Goal: Task Accomplishment & Management: Use online tool/utility

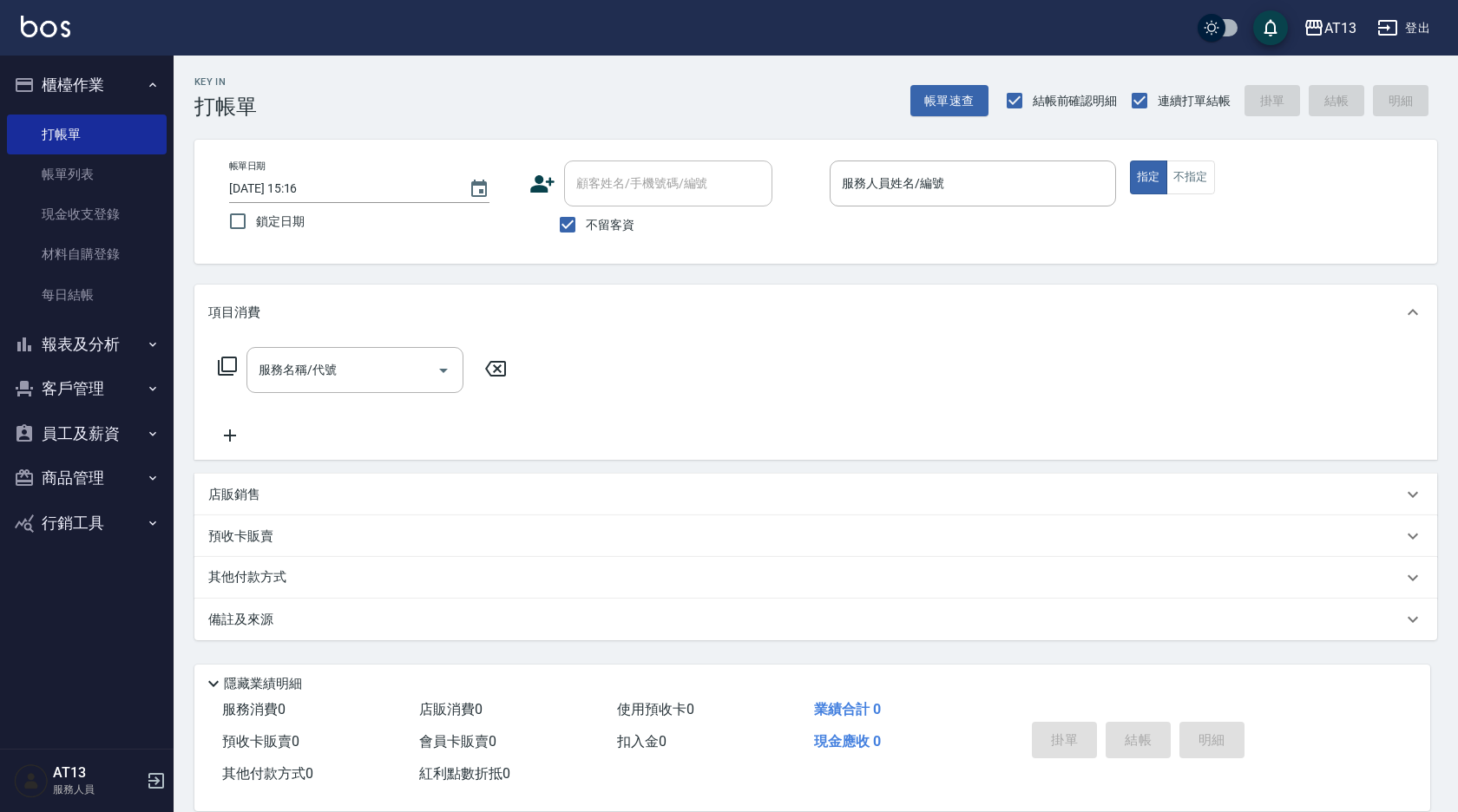
click at [103, 88] on button "櫃檯作業" at bounding box center [87, 85] width 160 height 45
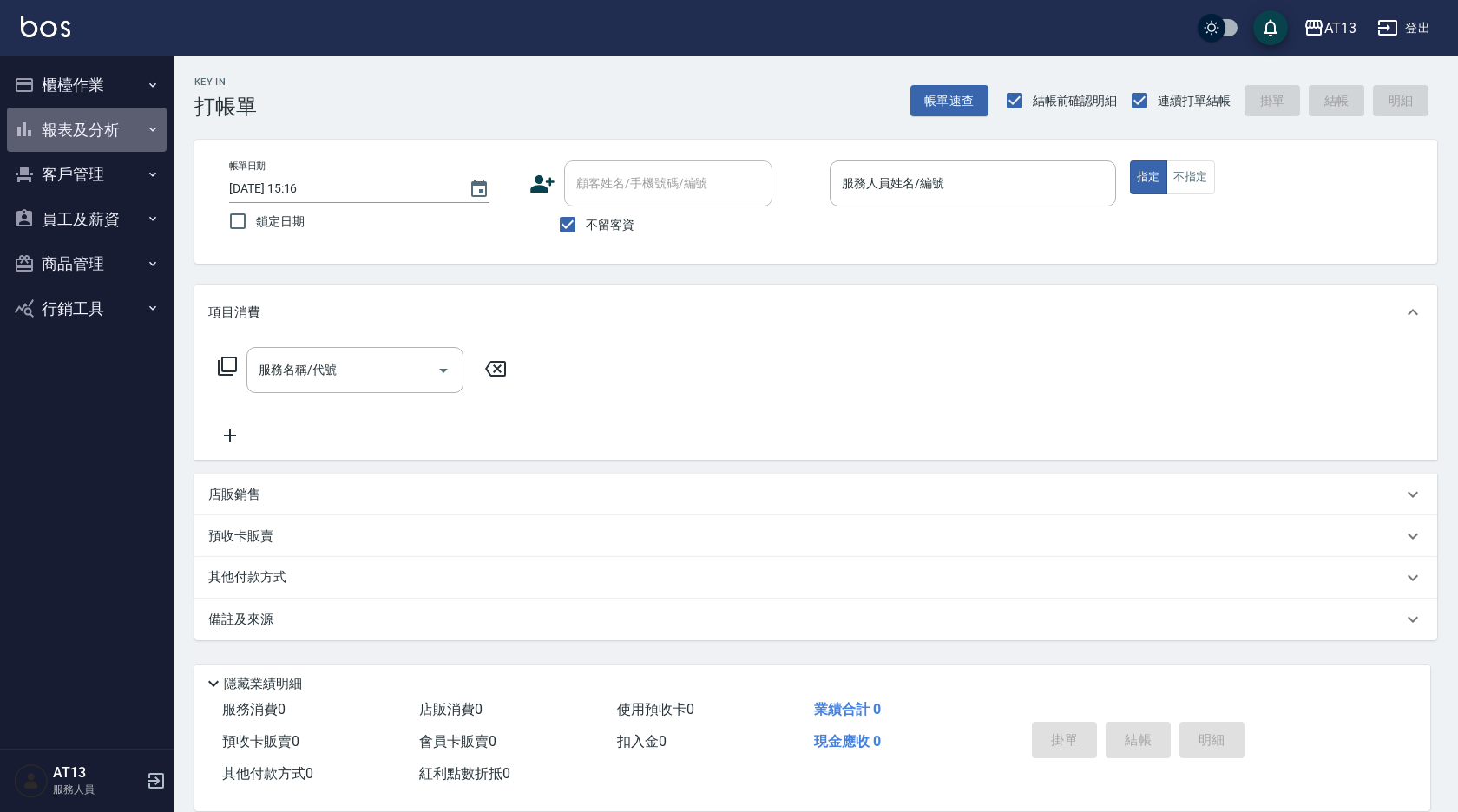
click at [94, 131] on button "報表及分析" at bounding box center [87, 129] width 160 height 45
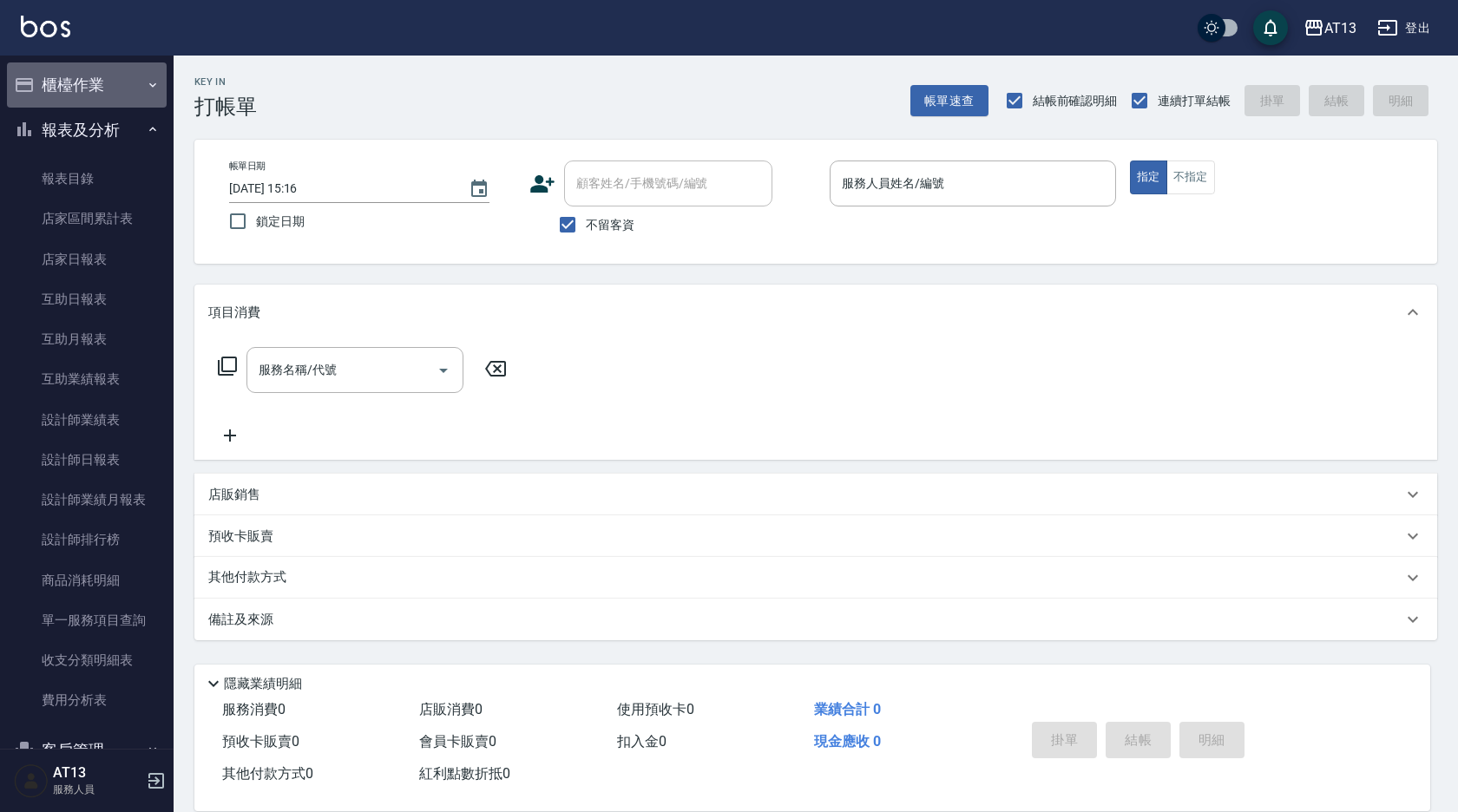
click at [101, 75] on button "櫃檯作業" at bounding box center [87, 85] width 160 height 45
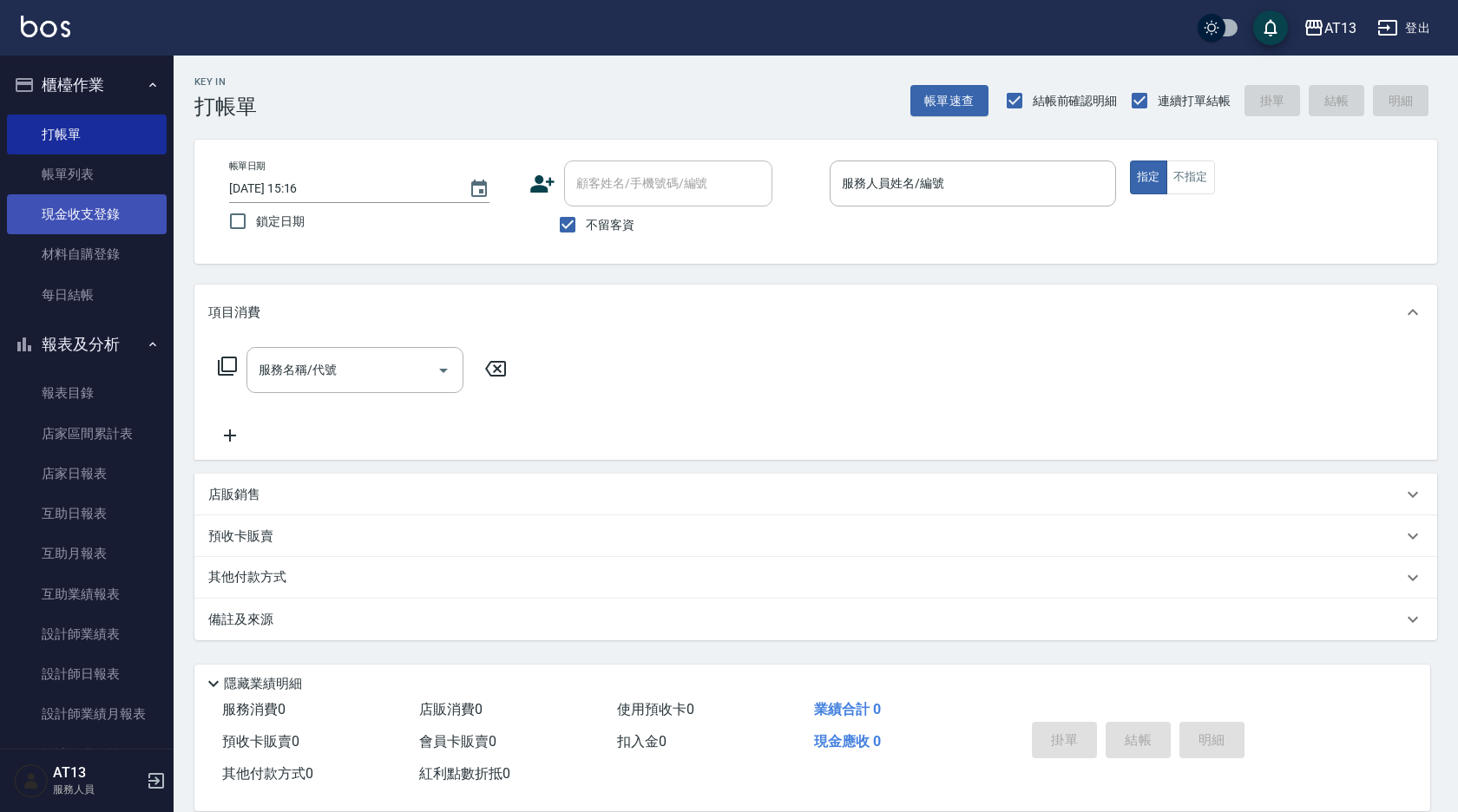
click at [87, 211] on link "現金收支登錄" at bounding box center [87, 213] width 160 height 40
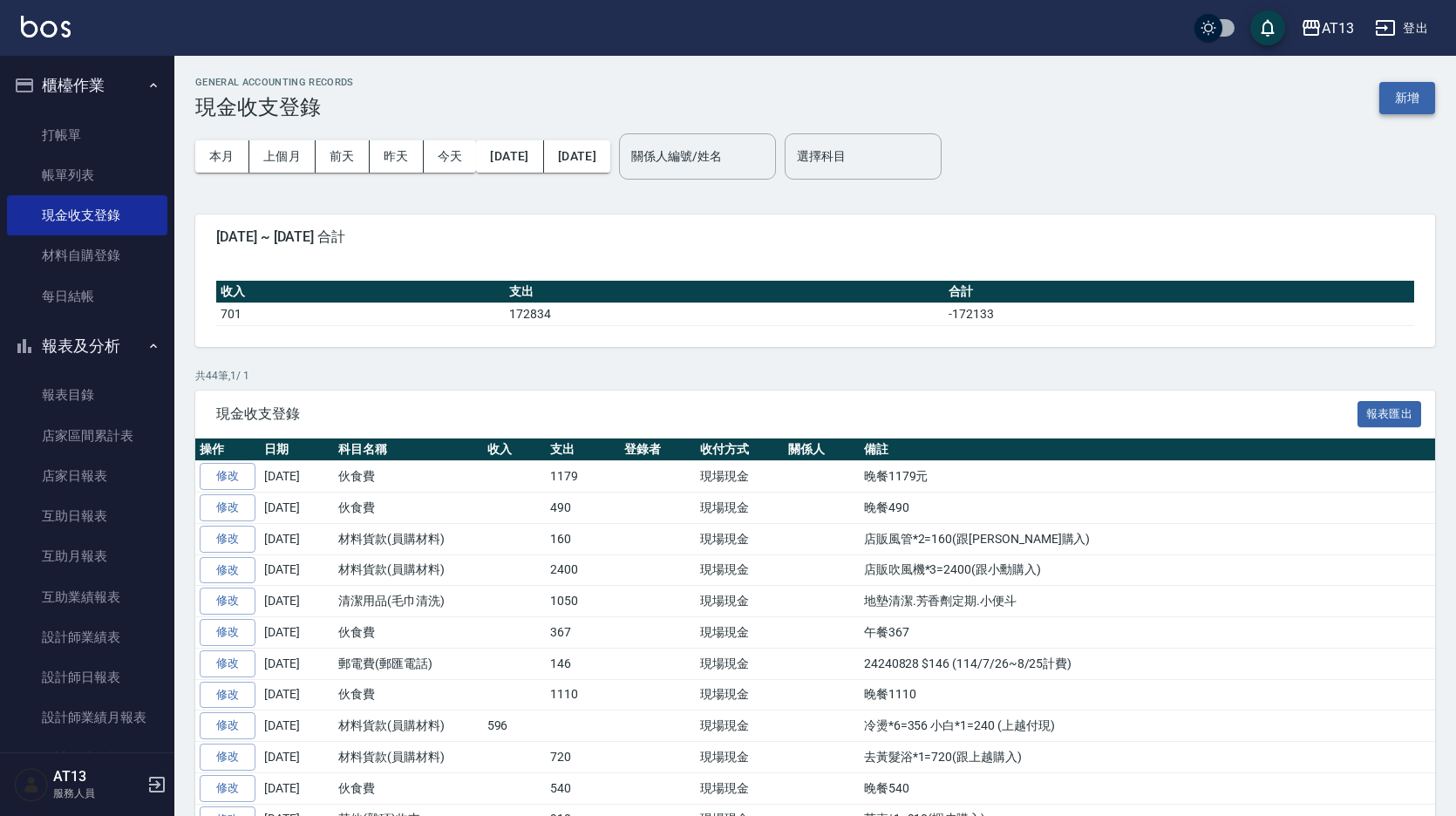
click at [1415, 86] on button "新增" at bounding box center [1407, 97] width 56 height 32
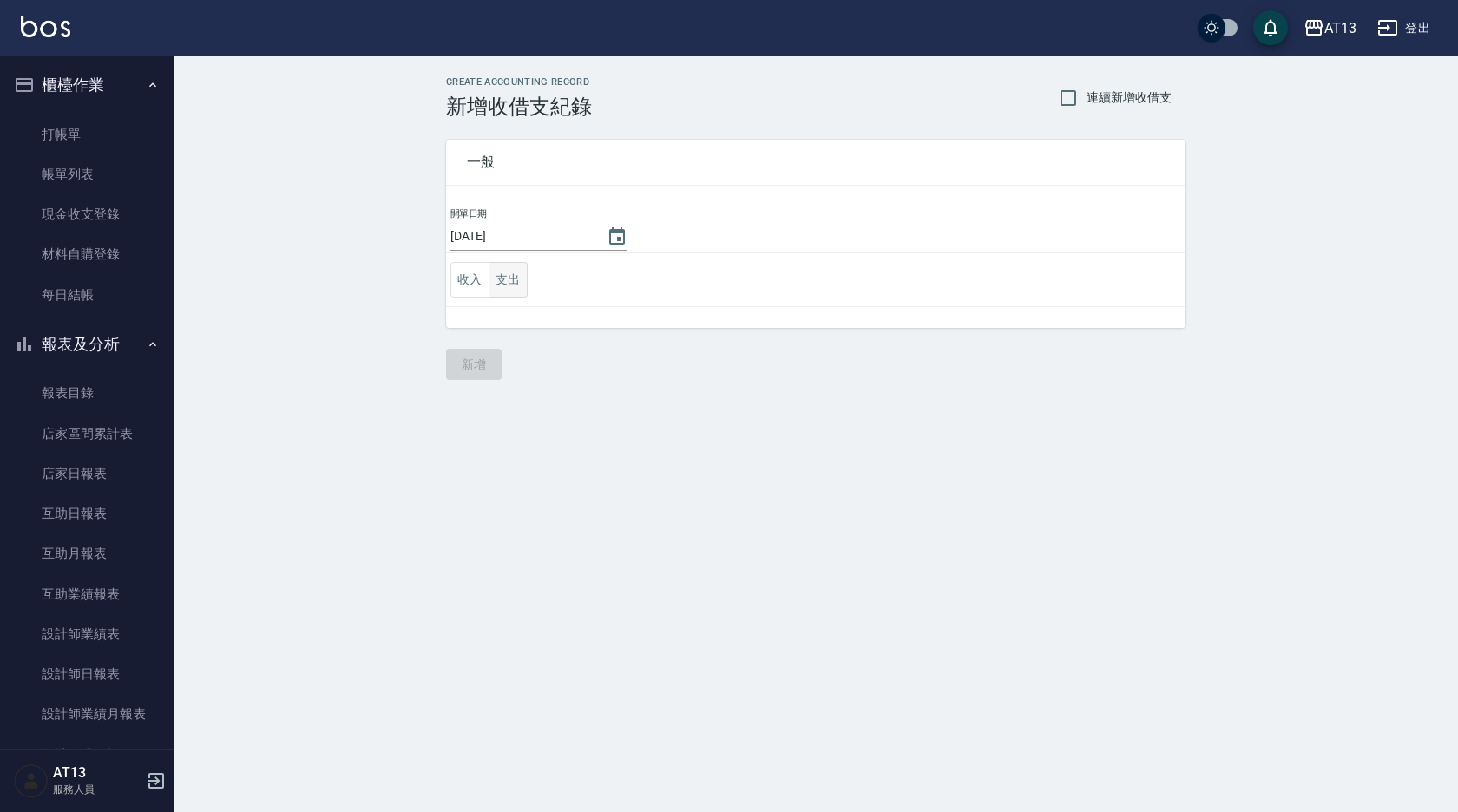
click at [504, 283] on button "支出" at bounding box center [508, 280] width 39 height 36
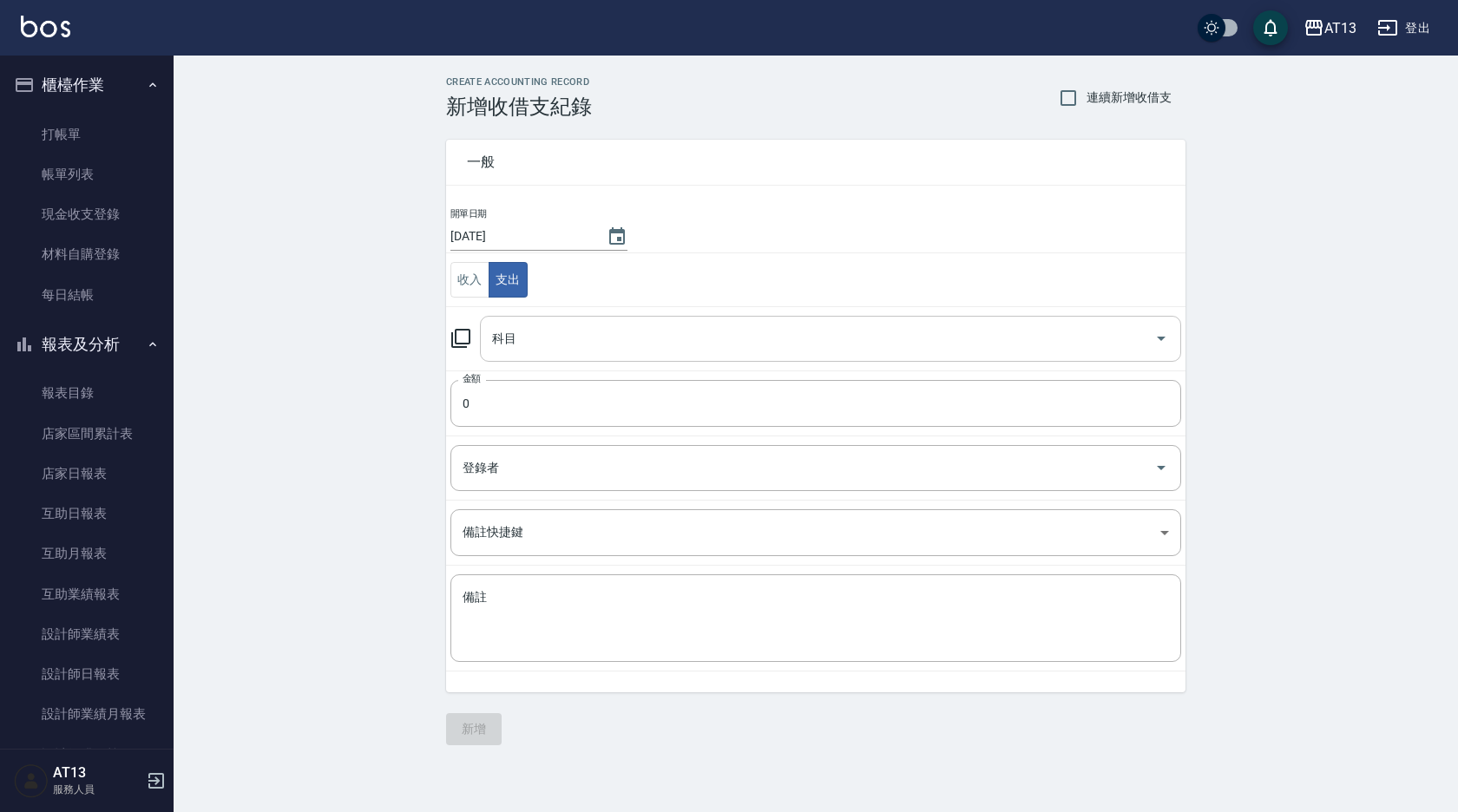
click at [553, 321] on div "科目" at bounding box center [830, 339] width 701 height 46
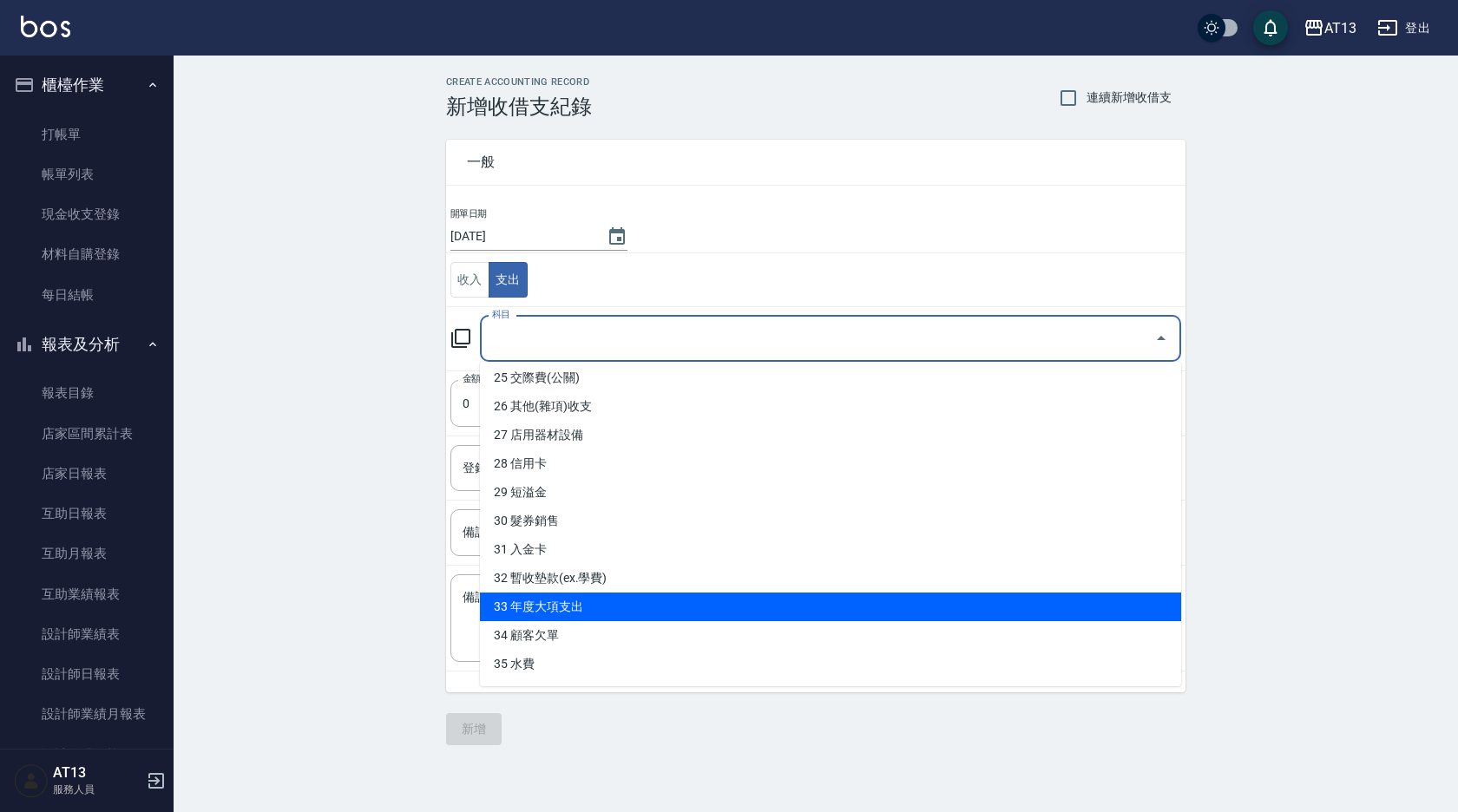
scroll to position [691, 0]
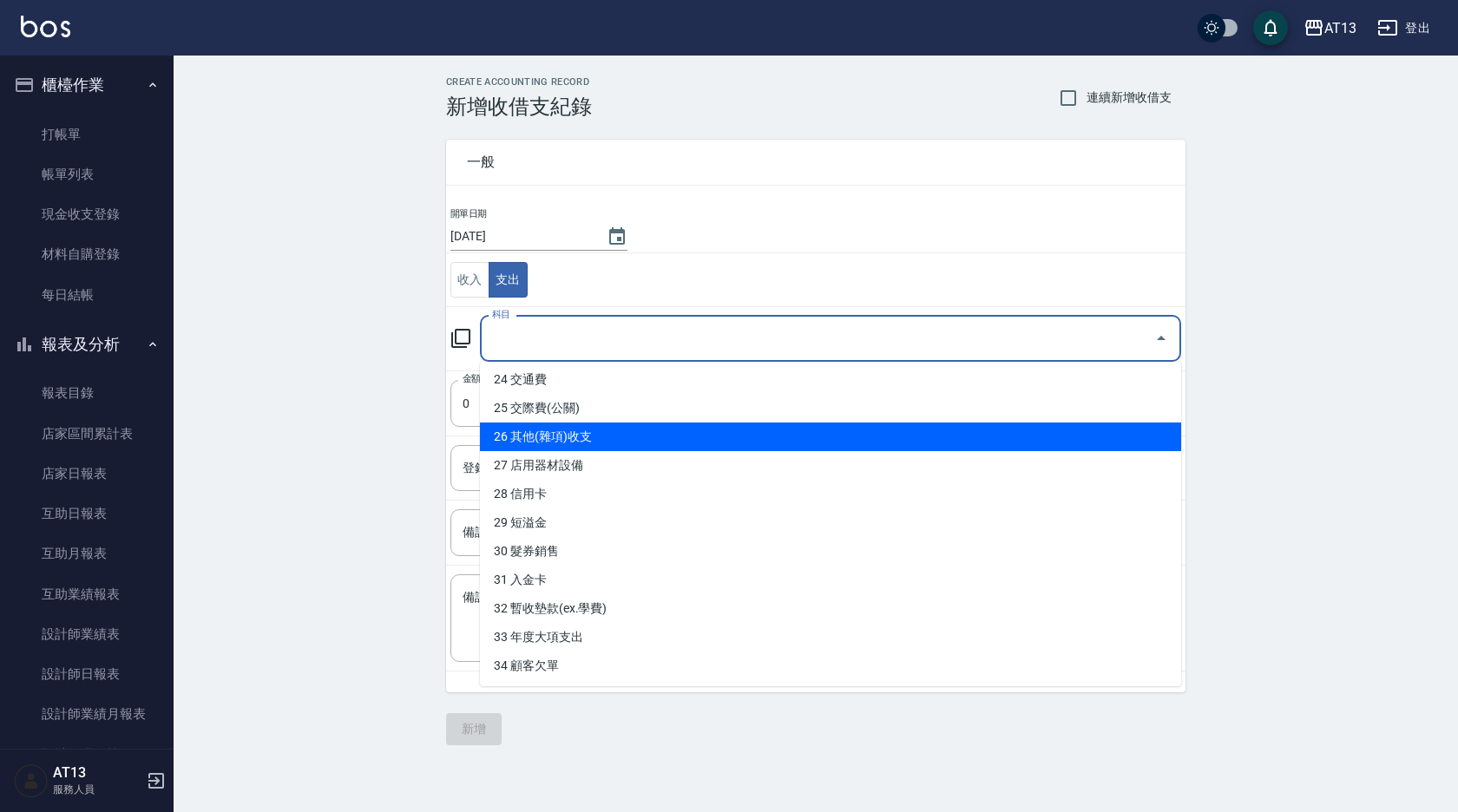
click at [565, 432] on li "26 其他(雜項)收支" at bounding box center [830, 436] width 701 height 29
type input "26 其他(雜項)收支"
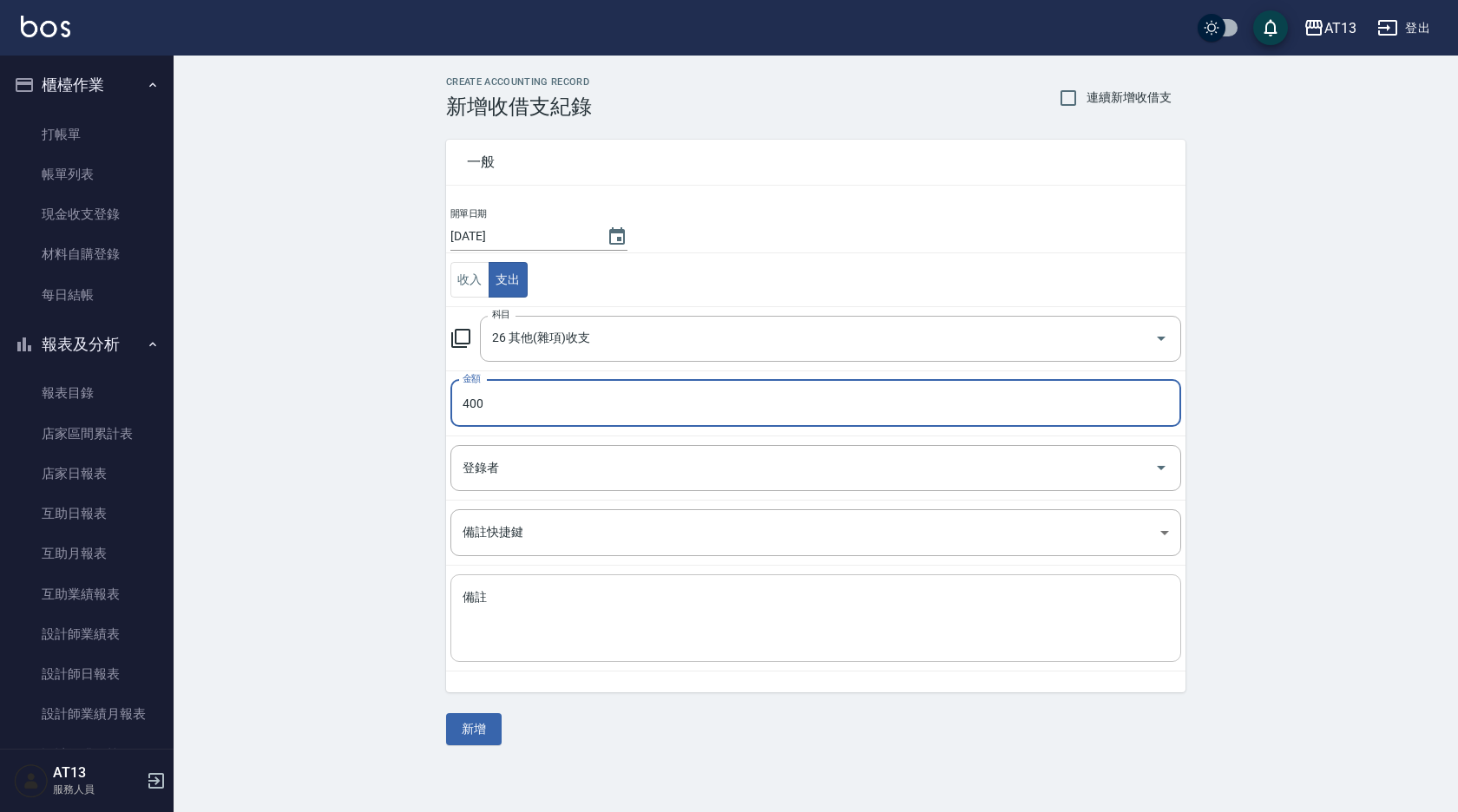
type input "400"
click at [507, 612] on textarea "備註" at bounding box center [816, 619] width 707 height 59
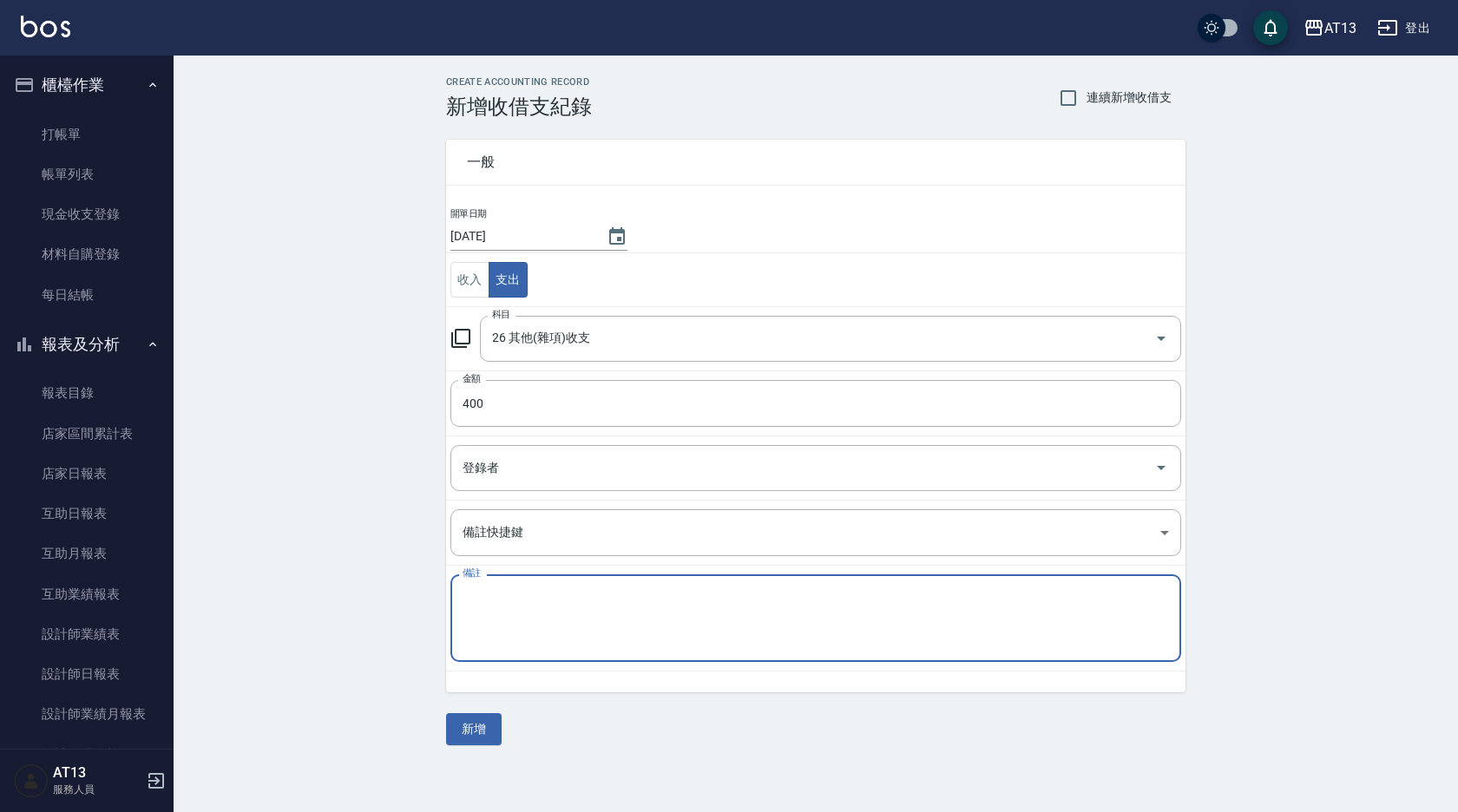
type textarea "d"
type textarea "ㄔ"
click at [547, 625] on textarea "沖水檯棉被" at bounding box center [816, 619] width 707 height 59
type textarea "沖水檯棉被"
click at [484, 731] on button "新增" at bounding box center [474, 729] width 55 height 32
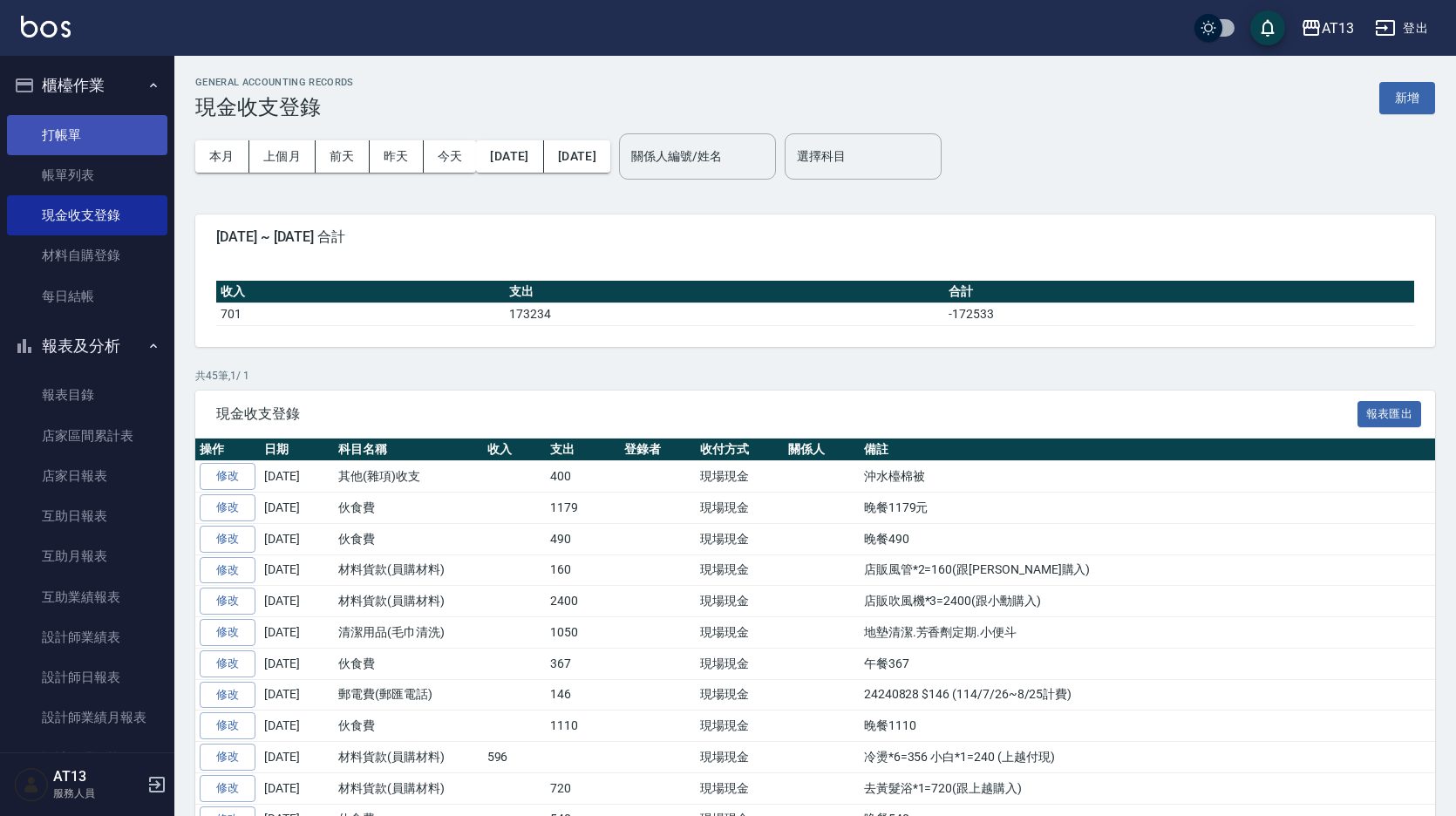
click at [65, 133] on link "打帳單" at bounding box center [87, 135] width 161 height 40
